Goal: Task Accomplishment & Management: Manage account settings

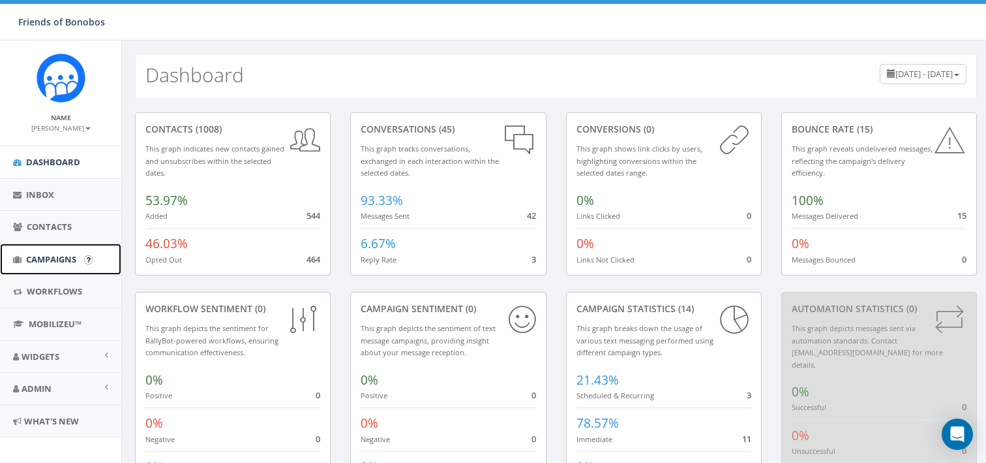
click at [48, 255] on span "Campaigns" at bounding box center [51, 259] width 50 height 12
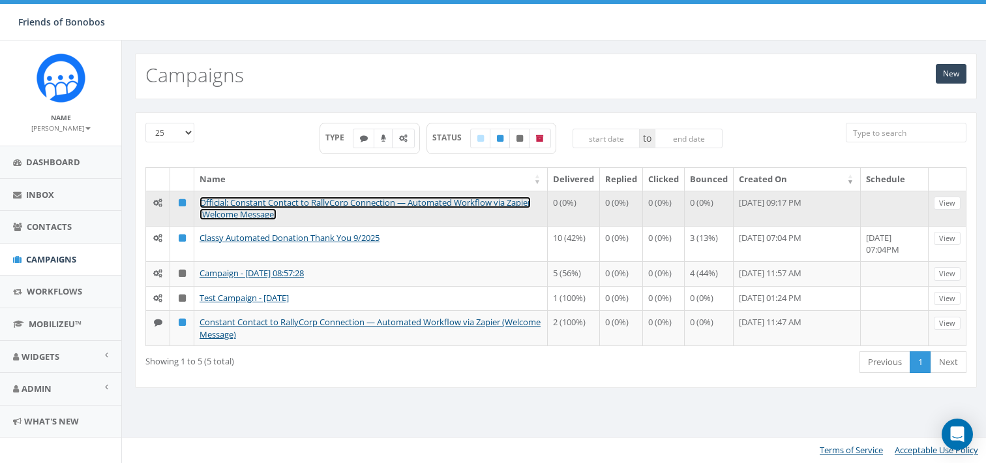
click at [366, 201] on link "Official: Constant Contact to RallyCorp Connection — Automated Workflow via Zap…" at bounding box center [365, 208] width 331 height 24
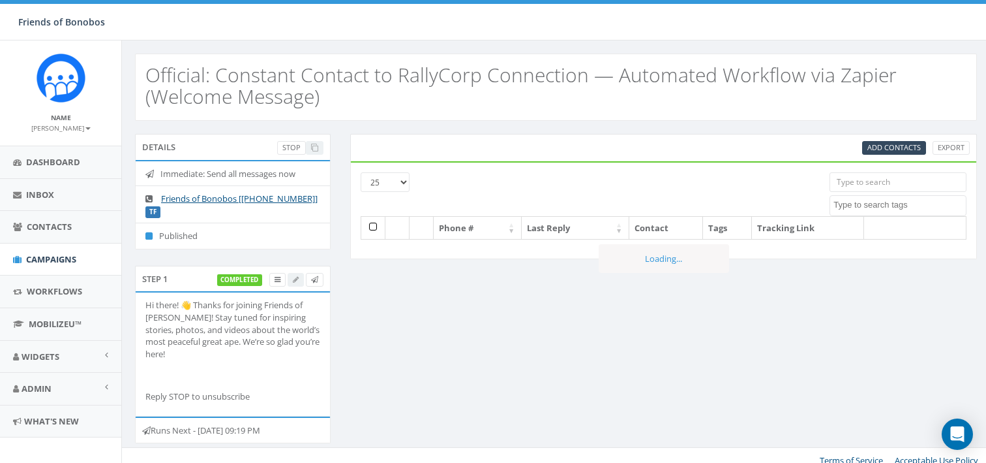
select select
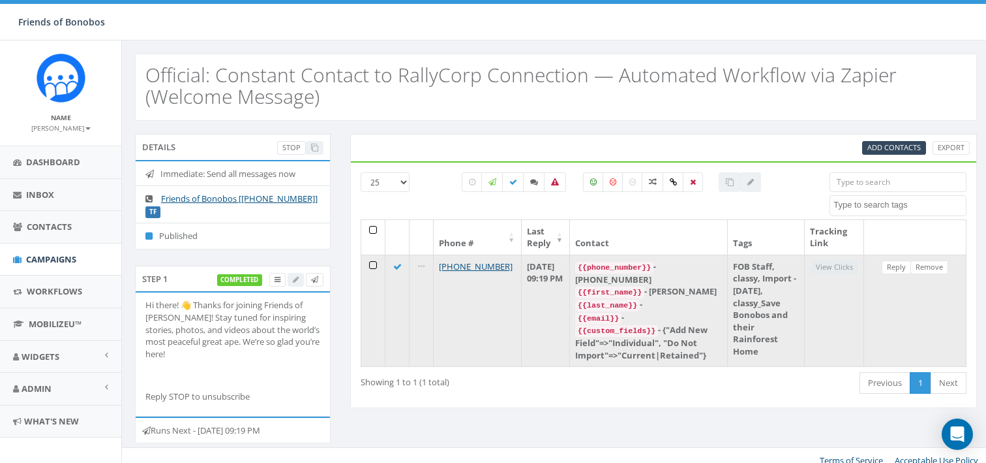
scroll to position [10, 0]
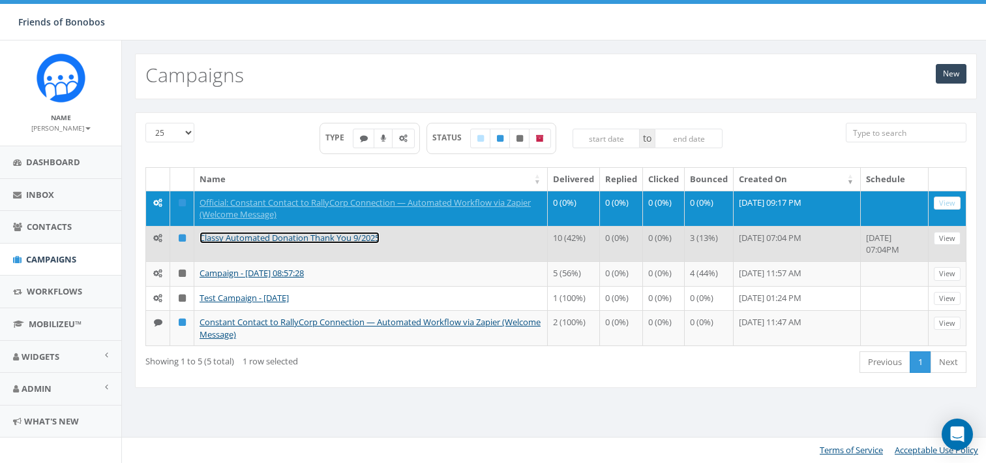
click at [252, 239] on link "Classy Automated Donation Thank You 9/2025" at bounding box center [290, 238] width 180 height 12
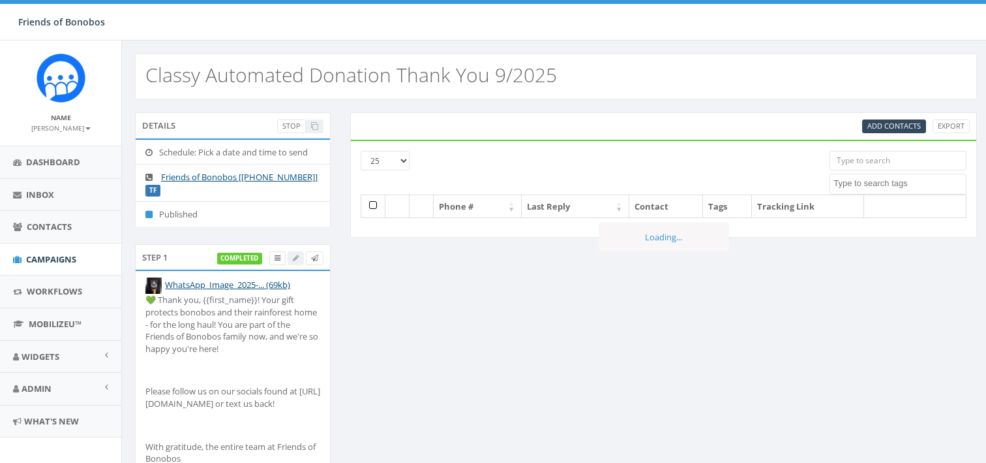
select select
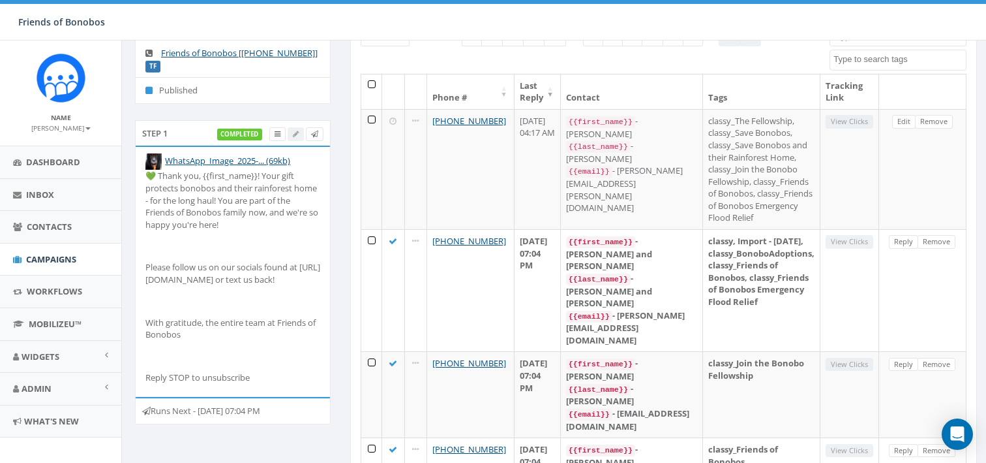
scroll to position [125, 0]
